Goal: Task Accomplishment & Management: Manage account settings

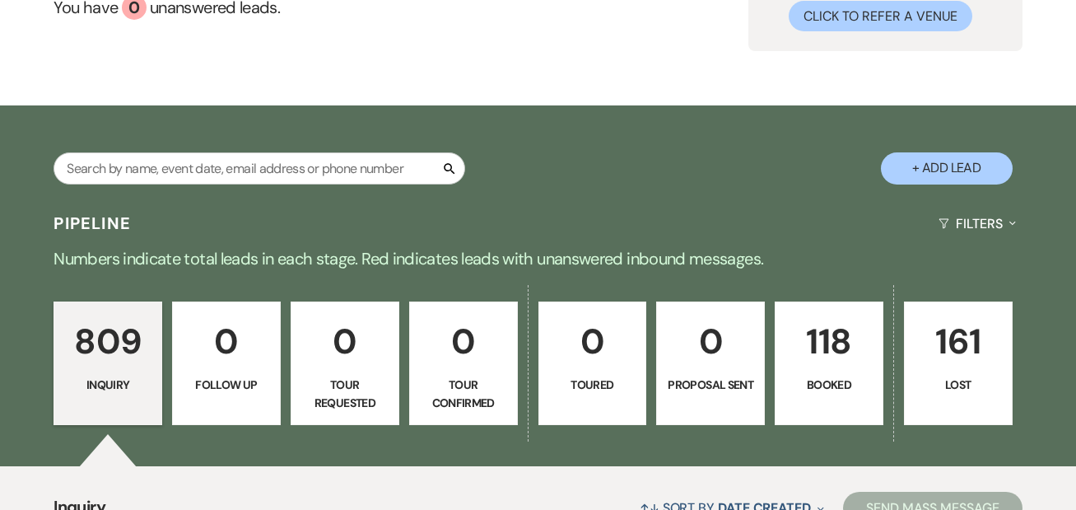
scroll to position [128, 0]
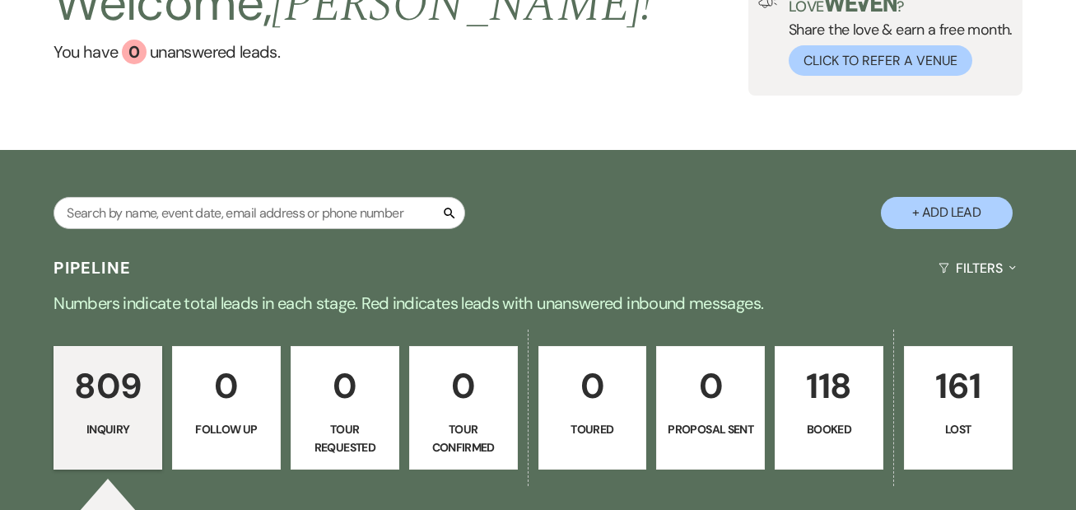
click at [808, 382] on p "118" at bounding box center [829, 385] width 87 height 55
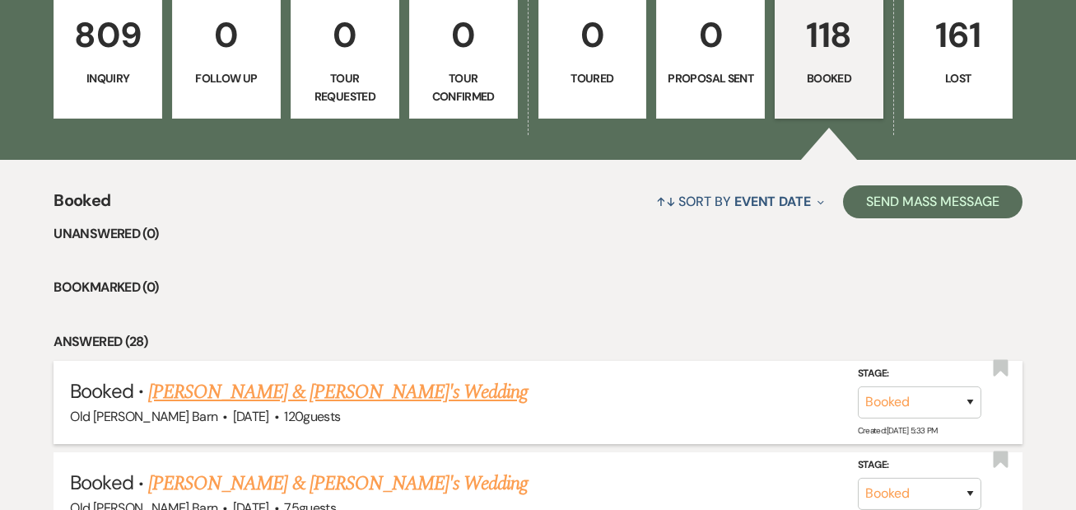
scroll to position [478, 0]
click at [376, 393] on link "[PERSON_NAME] & [PERSON_NAME]'s Wedding" at bounding box center [338, 392] width 380 height 30
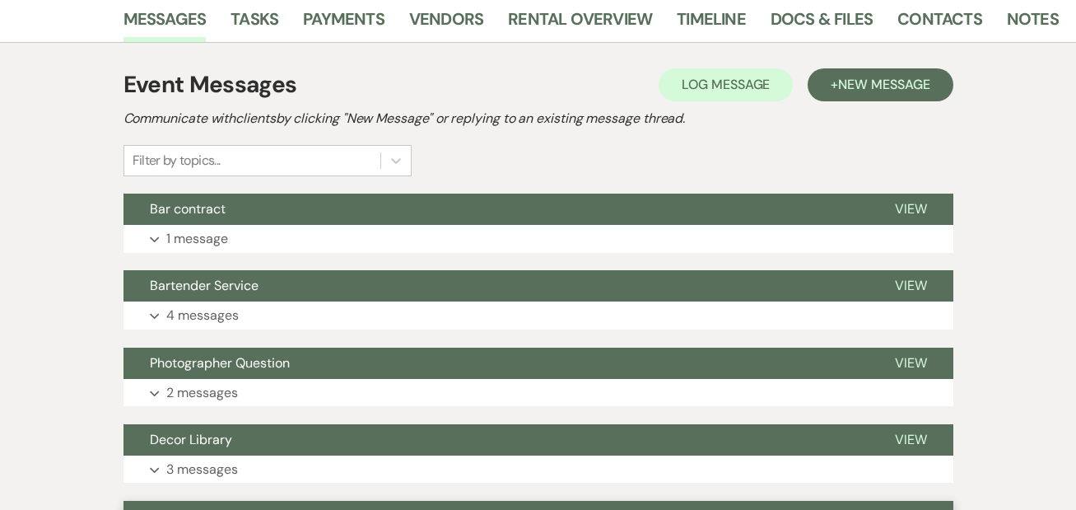
scroll to position [261, 0]
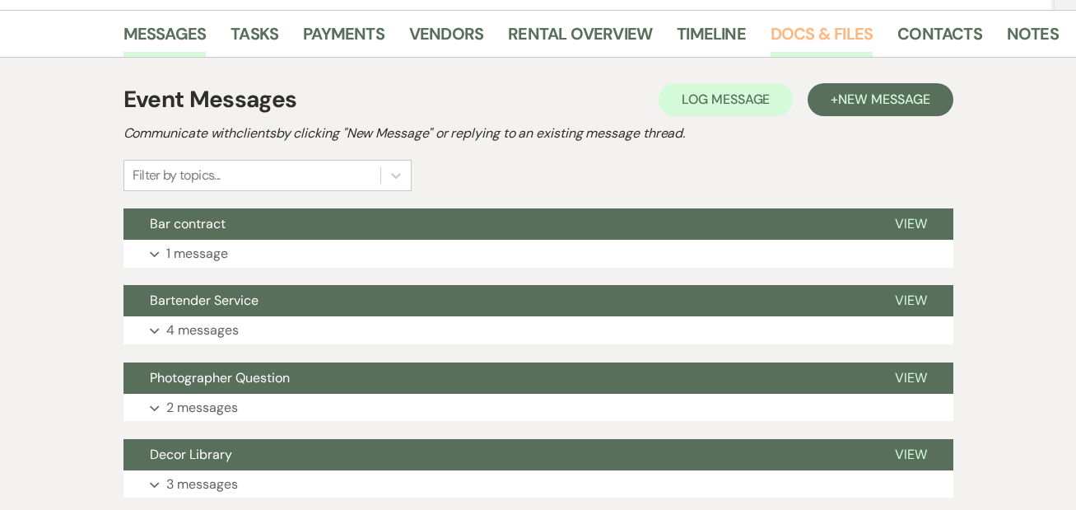
click at [816, 33] on link "Docs & Files" at bounding box center [822, 39] width 102 height 36
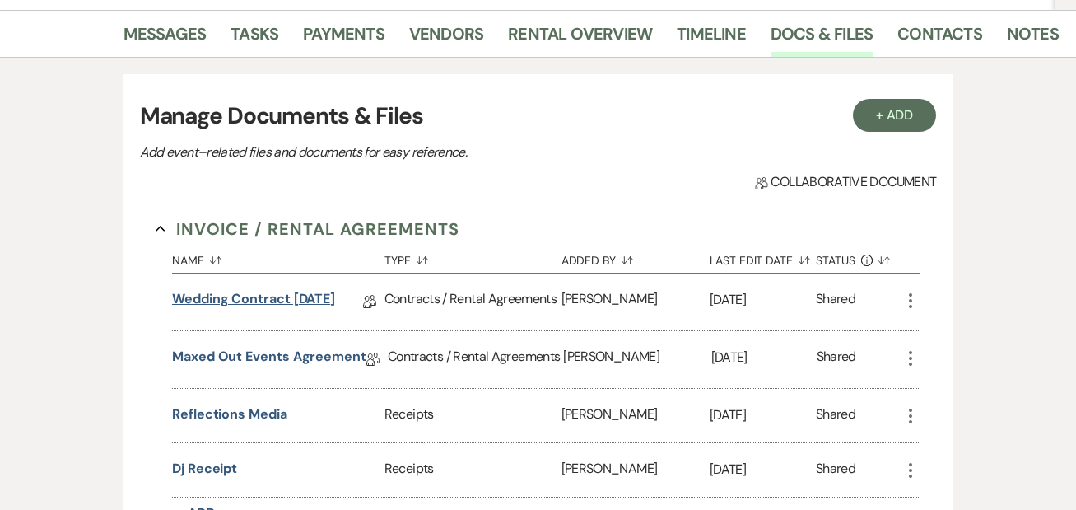
click at [286, 300] on link "Wedding Contract [DATE]" at bounding box center [253, 302] width 163 height 26
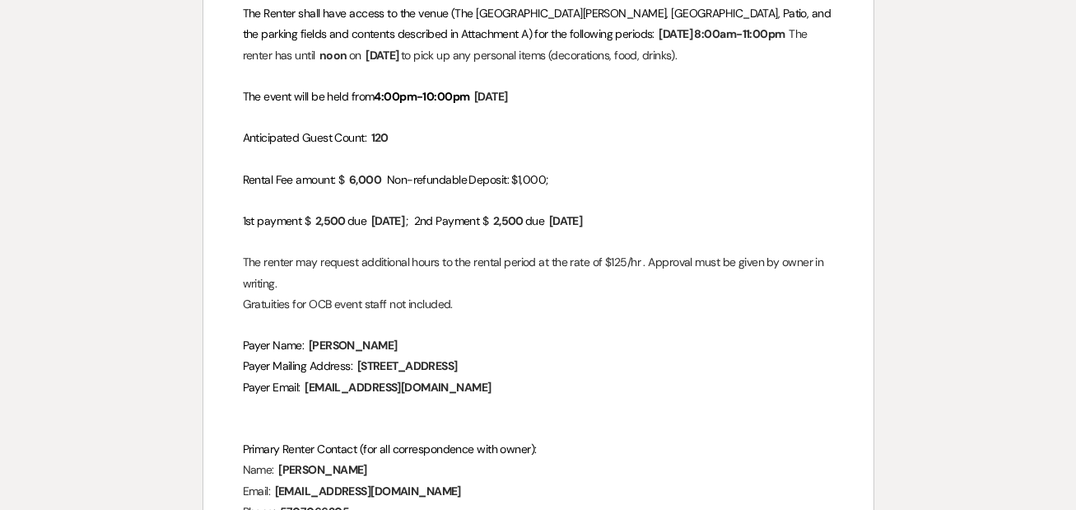
scroll to position [685, 0]
drag, startPoint x: 566, startPoint y: 338, endPoint x: 385, endPoint y: 336, distance: 181.2
click at [385, 357] on p "Payer Mailing Address: ﻿ [STREET_ADDRESS] ﻿" at bounding box center [538, 367] width 591 height 21
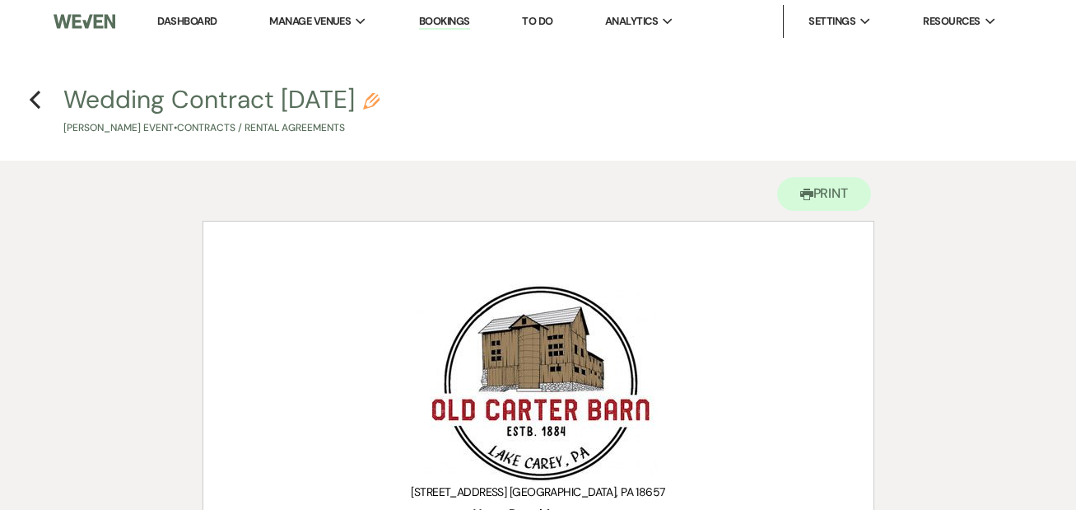
scroll to position [0, 0]
click at [33, 106] on icon "Previous" at bounding box center [35, 100] width 12 height 20
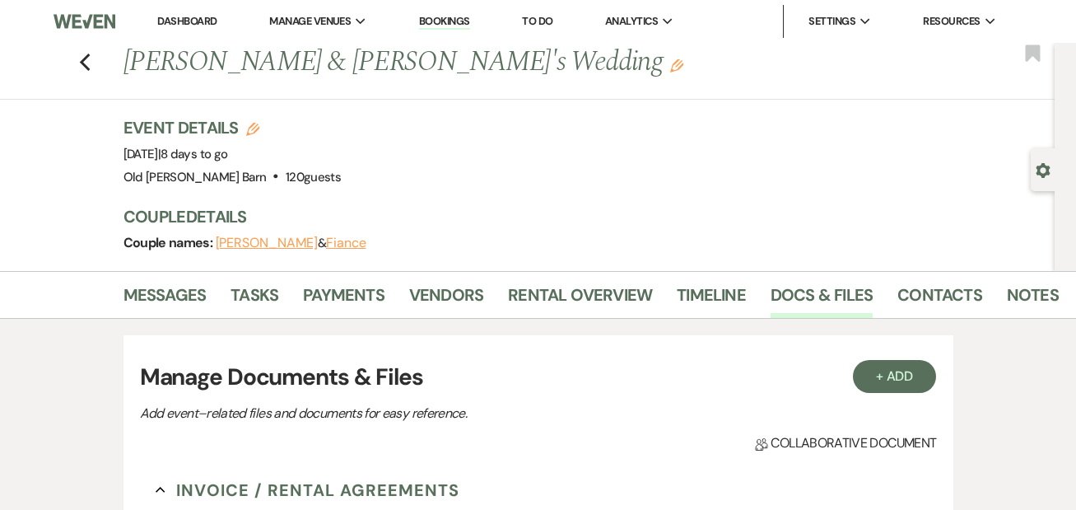
scroll to position [261, 0]
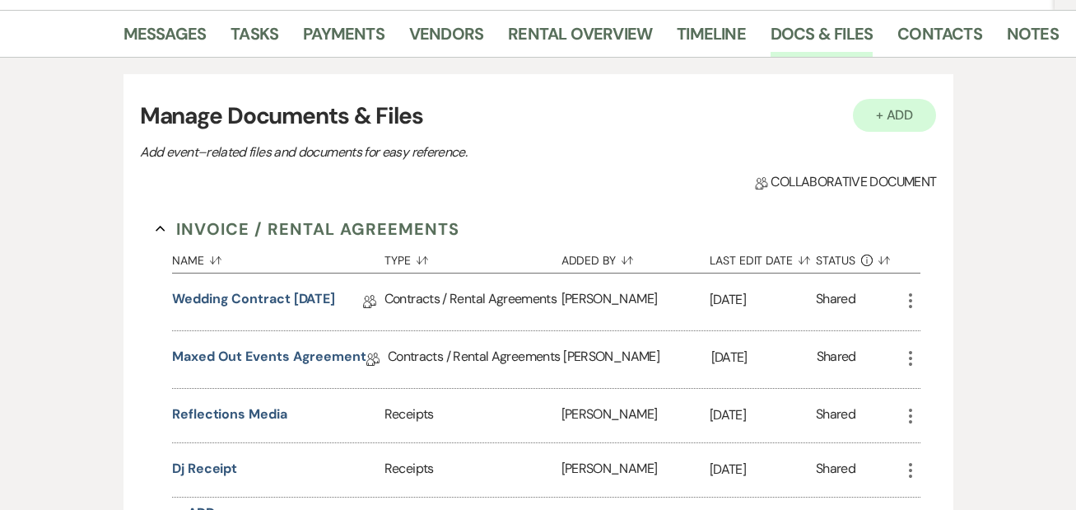
click at [898, 127] on button "+ Add" at bounding box center [895, 115] width 84 height 33
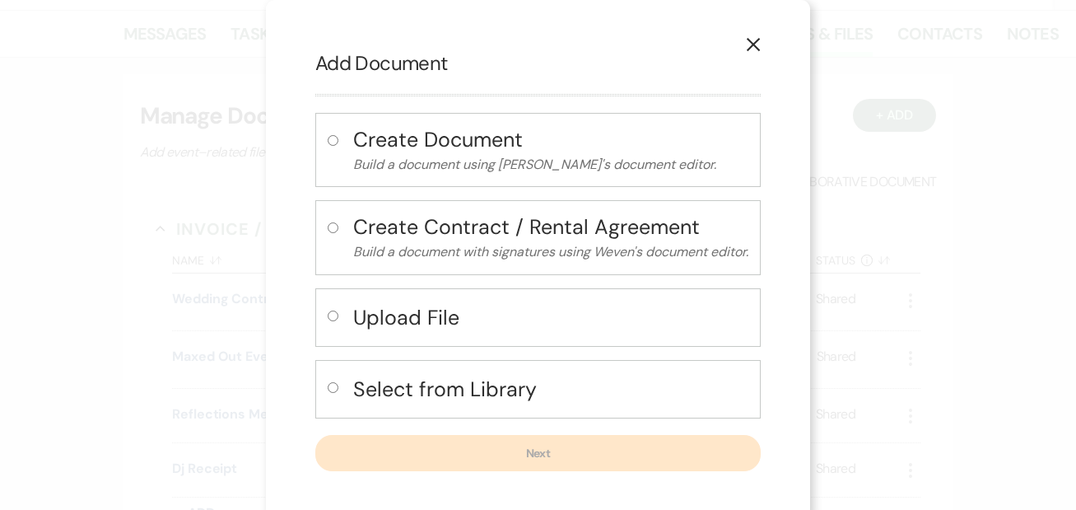
click at [332, 317] on input "radio" at bounding box center [333, 315] width 11 height 11
radio input "true"
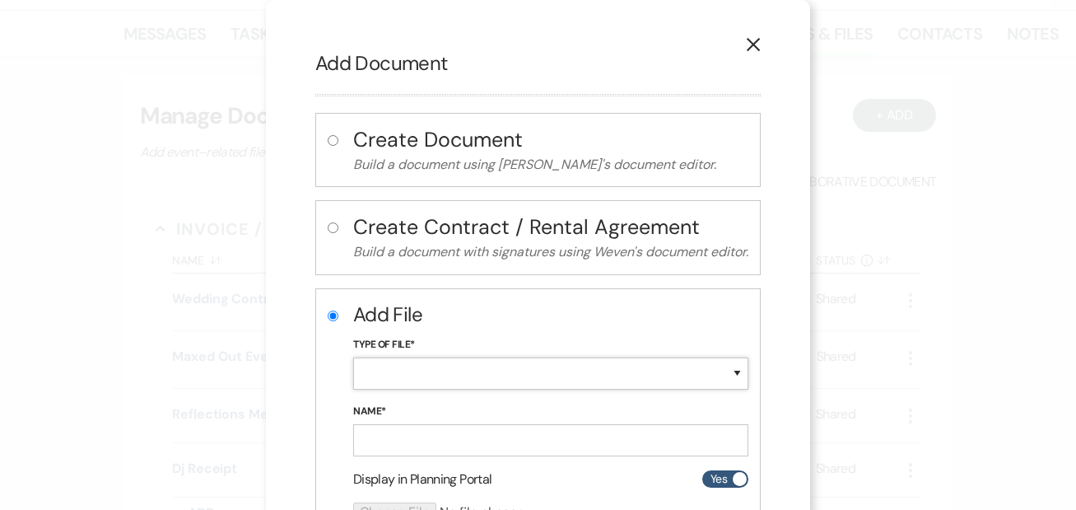
select select "19"
click at [424, 435] on input "Name*" at bounding box center [550, 440] width 395 height 32
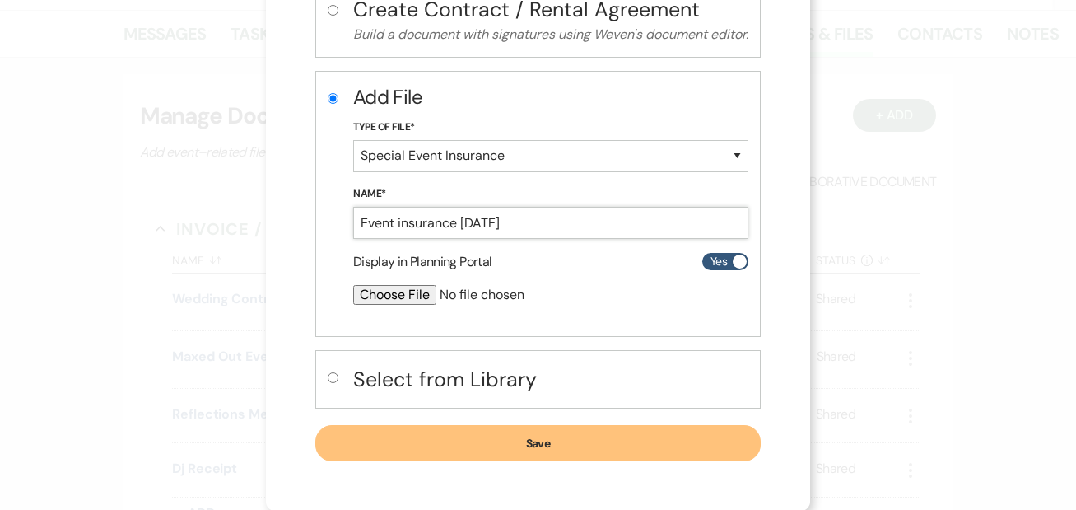
scroll to position [217, 0]
type input "Event insurance [DATE]"
click at [383, 294] on input "file" at bounding box center [507, 296] width 308 height 20
type input "C:\fakepath\3DS5476-M4932017 Certificate of Insurance.pdf"
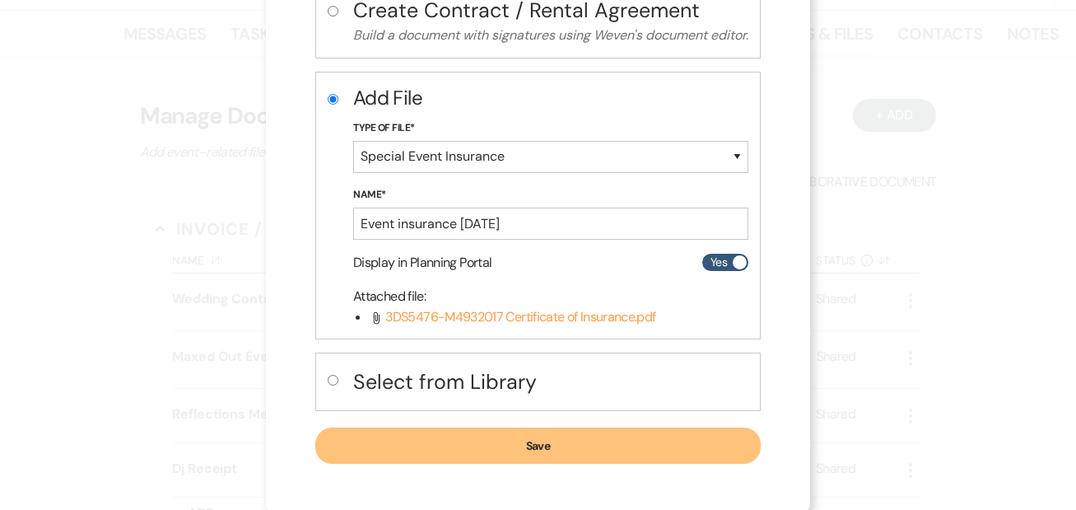
click at [535, 450] on button "Save" at bounding box center [538, 445] width 446 height 36
